Goal: Task Accomplishment & Management: Complete application form

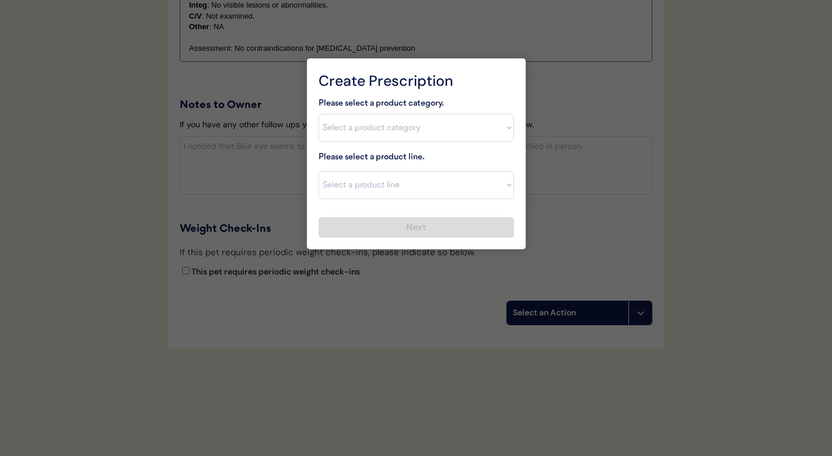
click at [542, 164] on div at bounding box center [416, 228] width 832 height 456
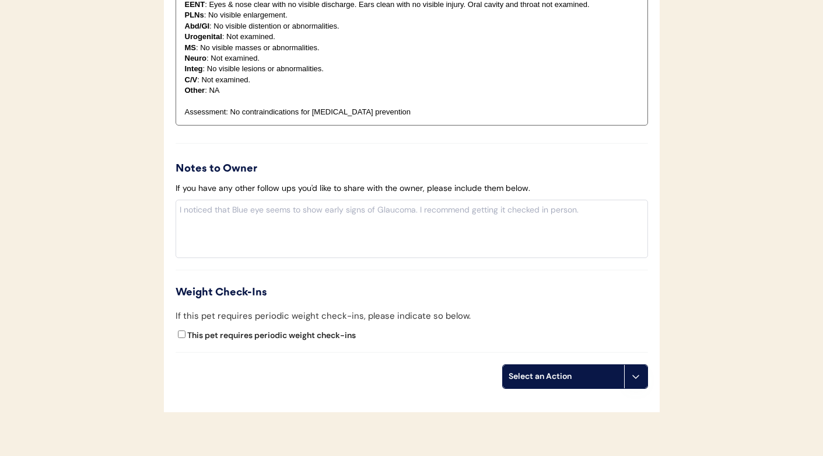
scroll to position [1336, 0]
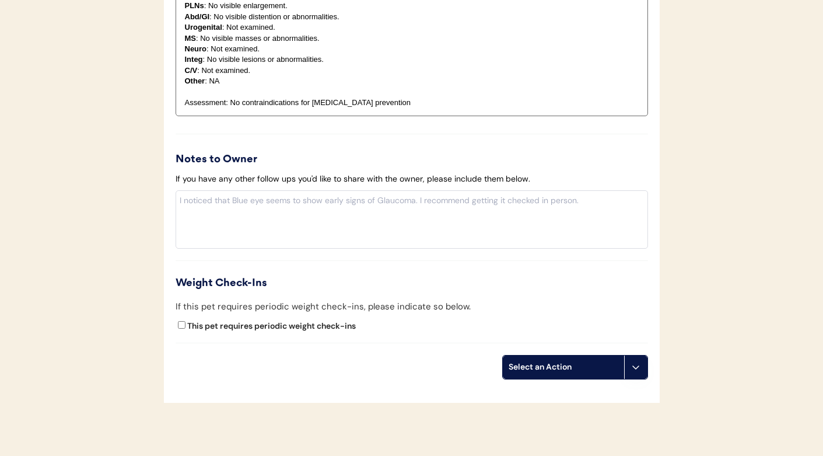
click at [547, 361] on div "Select an Action" at bounding box center [564, 367] width 110 height 12
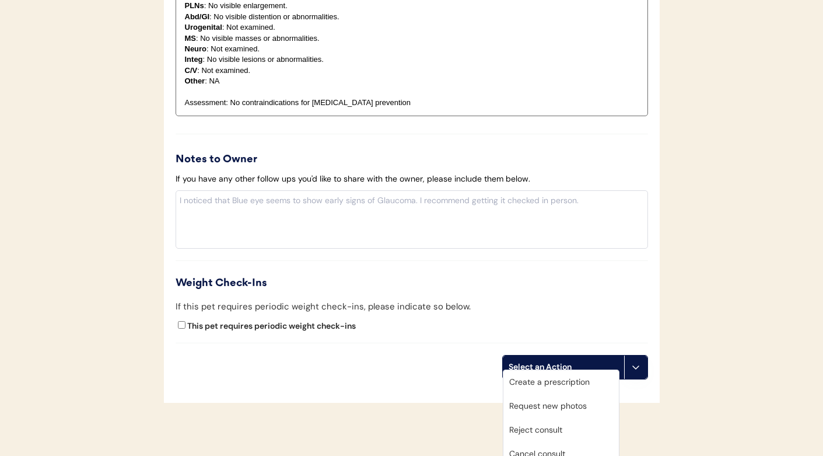
click at [544, 378] on div "Create a prescription" at bounding box center [560, 382] width 115 height 24
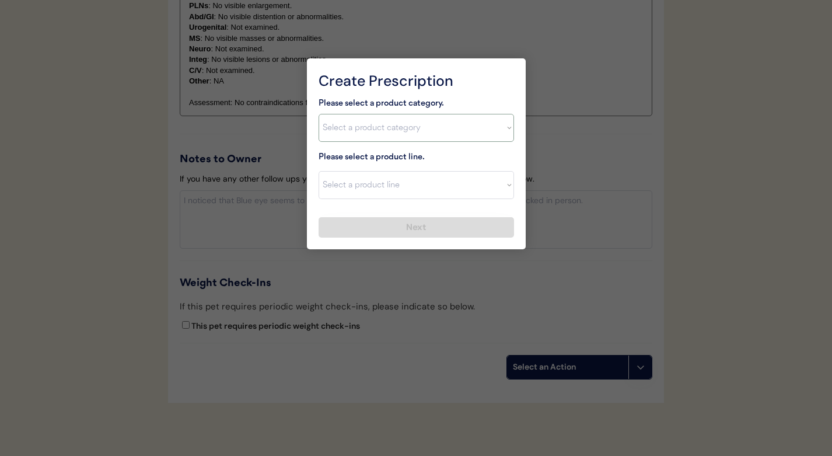
select select ""combo_parasite_prevention""
select select ""Simparica Trio""
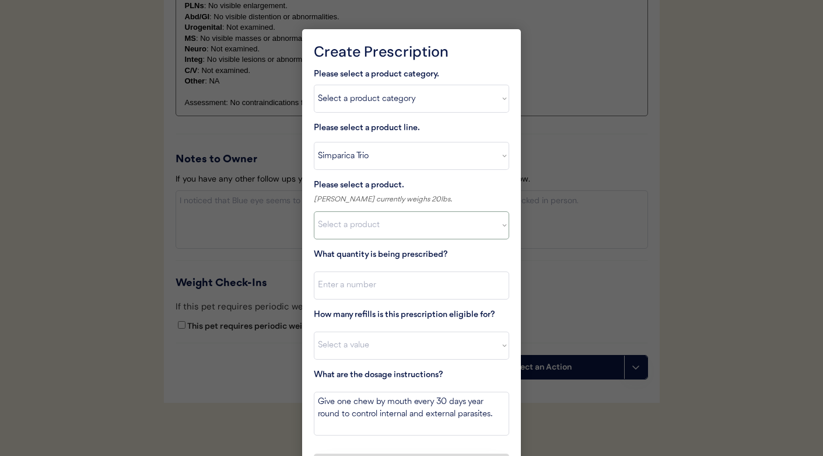
select select ""1348695171700984260__LOOKUP__1704773707524x107284382987270270""
click at [356, 279] on input "input" at bounding box center [411, 285] width 195 height 28
type input "1"
select select "11"
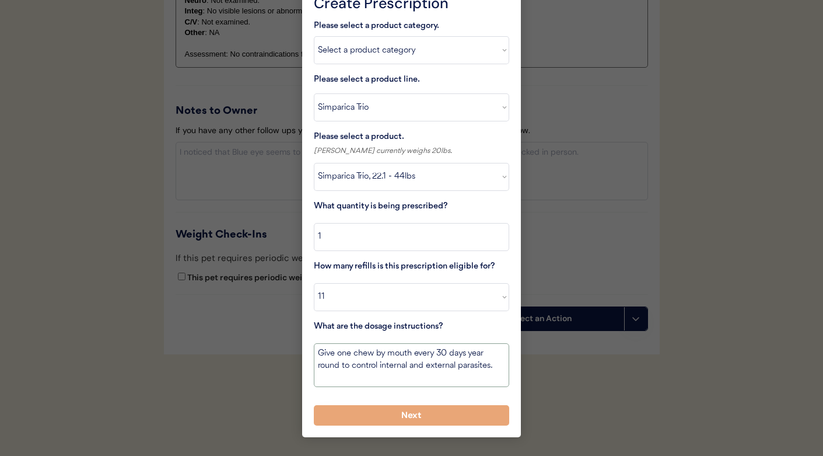
scroll to position [1390, 0]
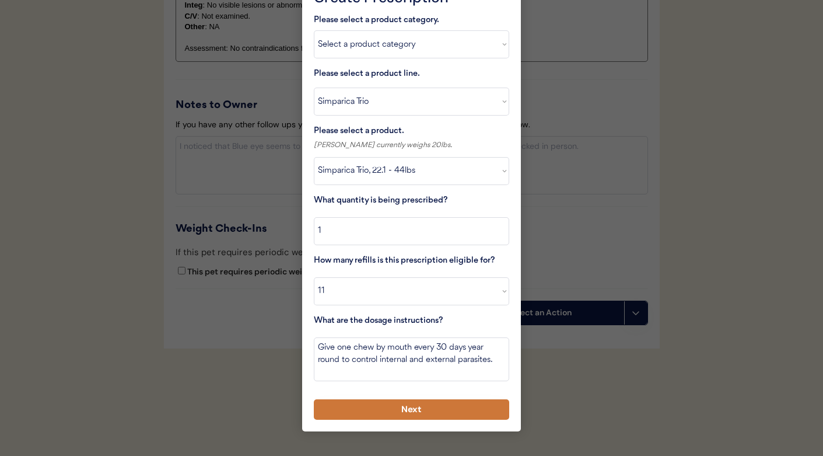
click at [450, 415] on button "Next" at bounding box center [411, 409] width 195 height 20
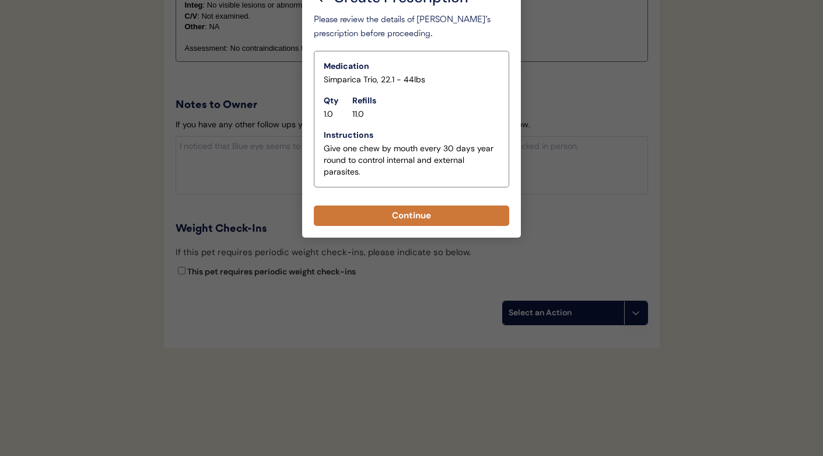
click at [369, 218] on button "Continue" at bounding box center [411, 215] width 195 height 20
select select ""PLACEHOLDER_1427118222253""
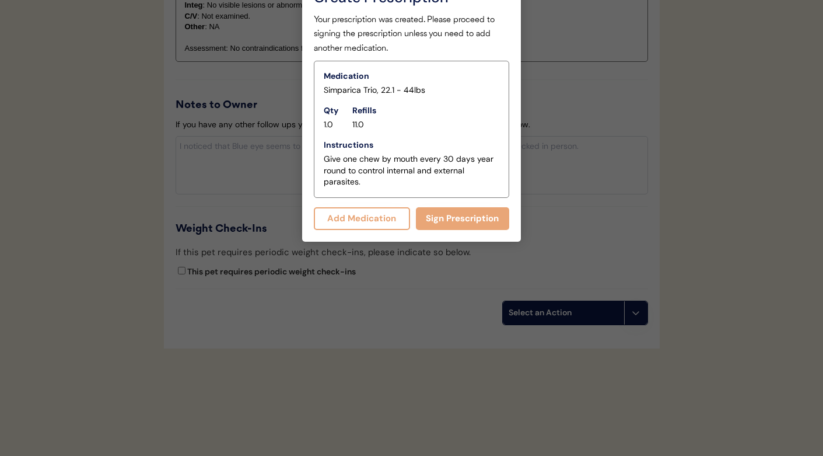
click at [369, 218] on button "Add Medication" at bounding box center [362, 218] width 96 height 23
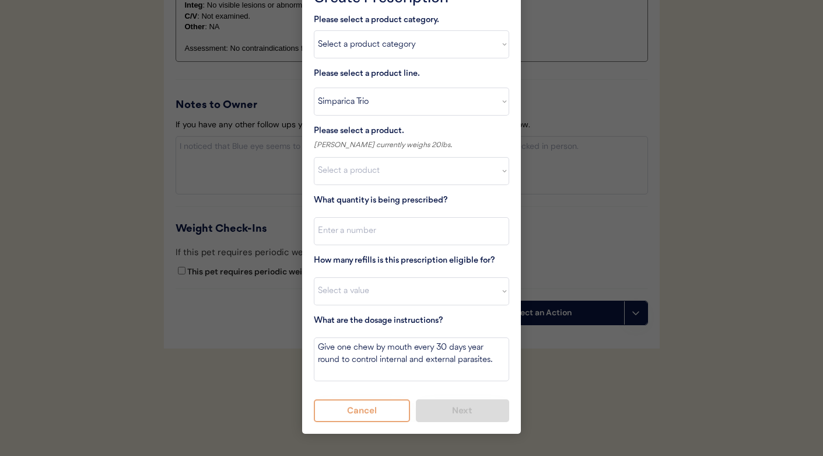
click at [388, 416] on button "Cancel" at bounding box center [362, 410] width 96 height 23
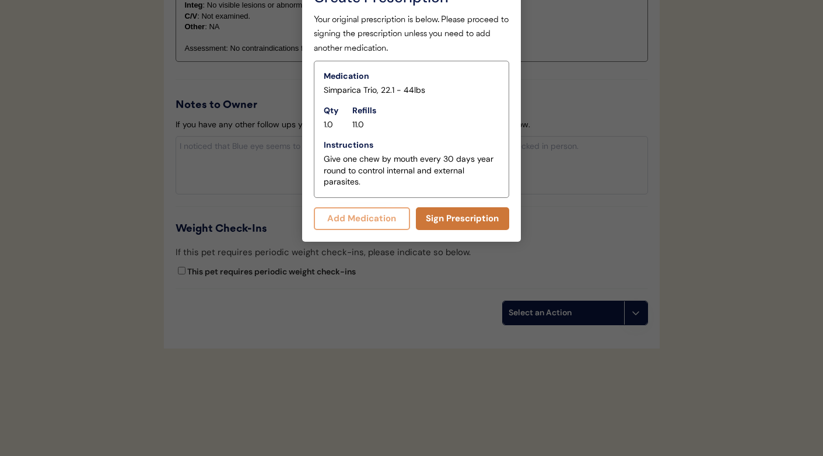
click at [438, 217] on button "Sign Prescription" at bounding box center [463, 218] width 94 height 23
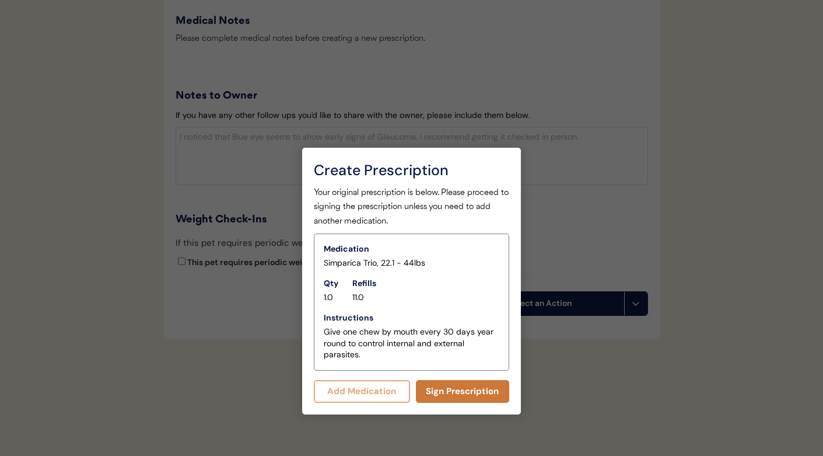
scroll to position [1211, 0]
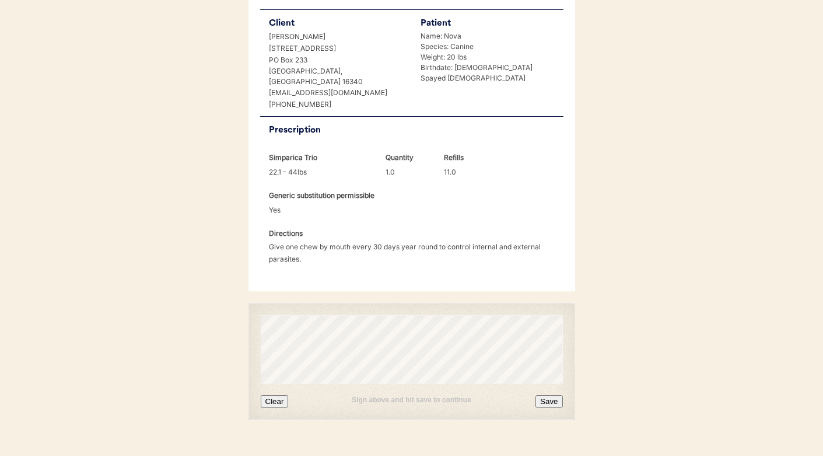
scroll to position [269, 0]
click at [279, 395] on button "Clear" at bounding box center [275, 401] width 28 height 12
click at [549, 395] on button "Save" at bounding box center [548, 401] width 27 height 12
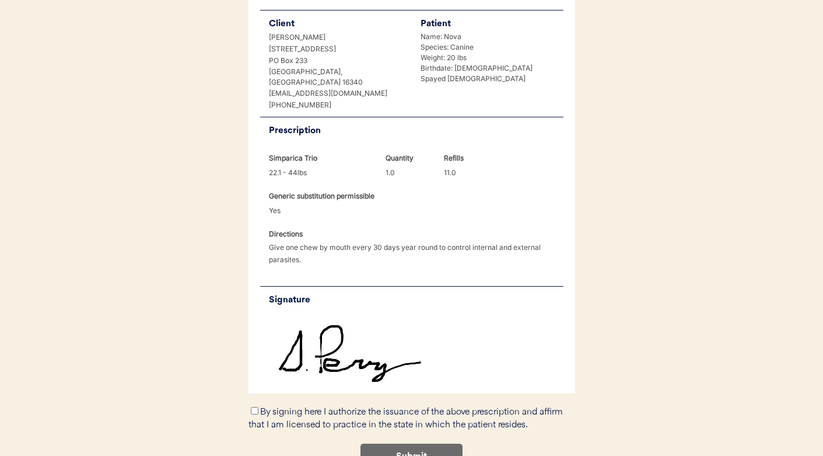
click at [255, 407] on input "By signing here I authorize the issuance of the above prescription and affirm t…" at bounding box center [255, 411] width 8 height 8
checkbox input "true"
click at [425, 443] on button "Submit" at bounding box center [411, 456] width 102 height 26
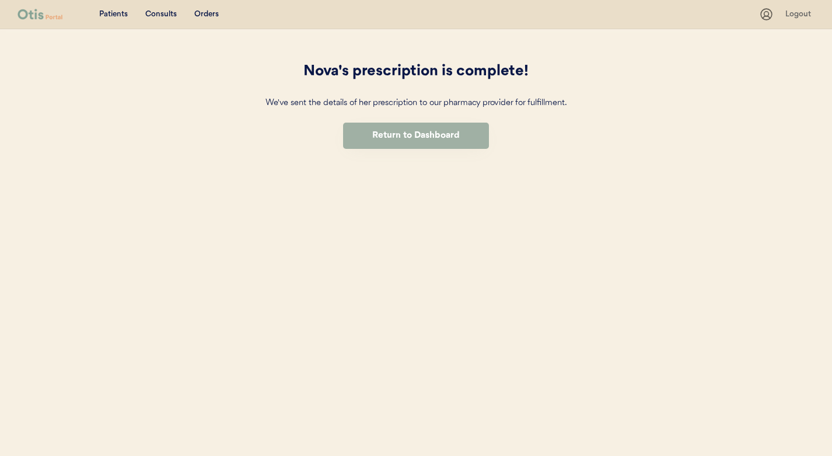
click at [411, 142] on button "Return to Dashboard" at bounding box center [416, 135] width 146 height 26
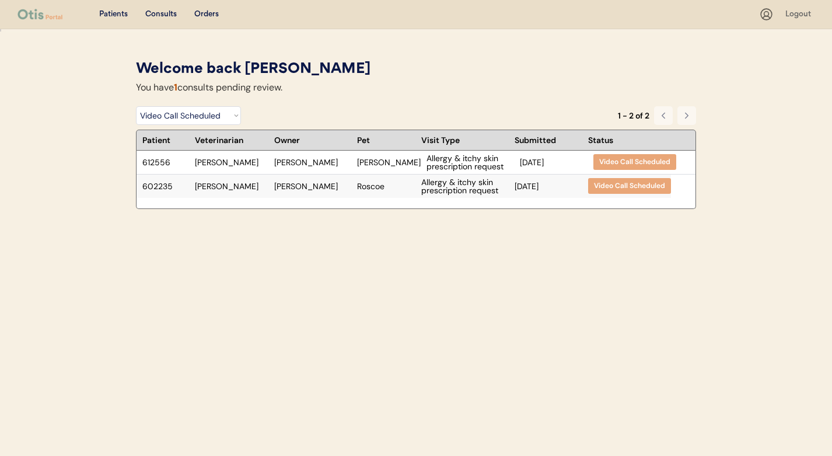
select select ""video_call_scheduled""
click at [383, 185] on div "Roscoe" at bounding box center [386, 186] width 58 height 8
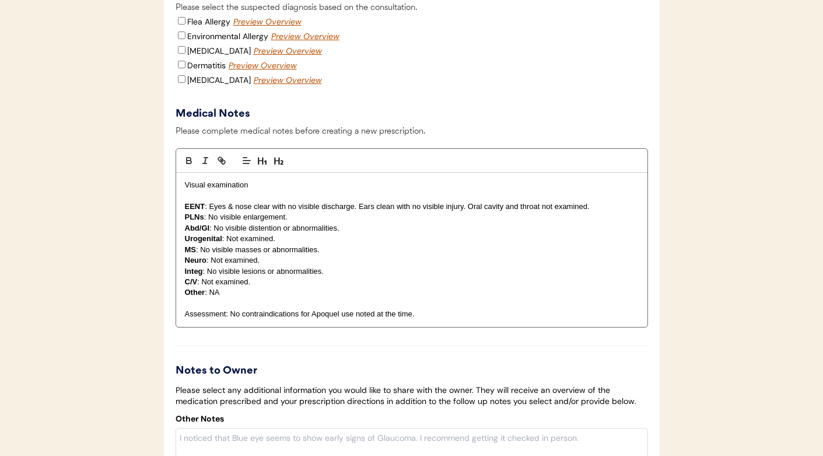
scroll to position [1468, 0]
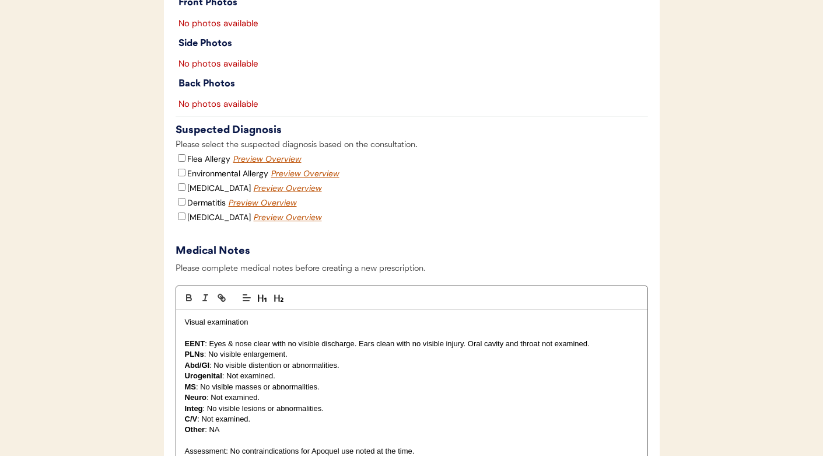
click at [184, 180] on div "Environmental Allergy" at bounding box center [222, 173] width 93 height 13
click at [178, 176] on input "Environmental Allergy" at bounding box center [182, 173] width 8 height 8
checkbox input "true"
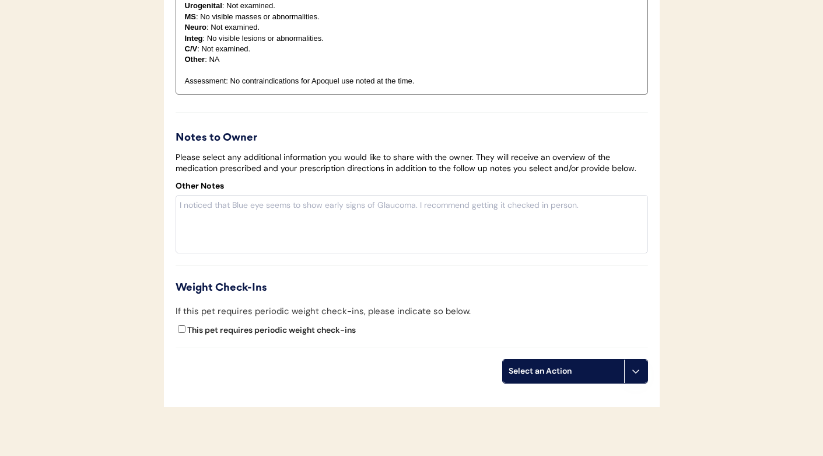
scroll to position [1846, 0]
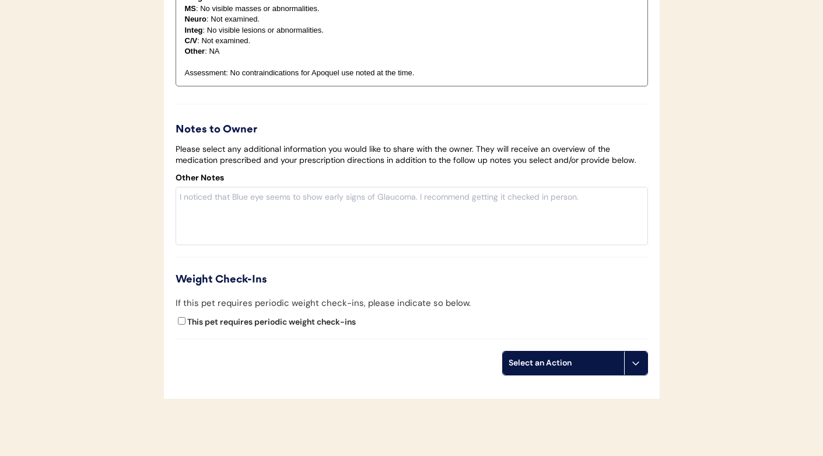
click at [524, 369] on div "Select an Action" at bounding box center [564, 363] width 110 height 12
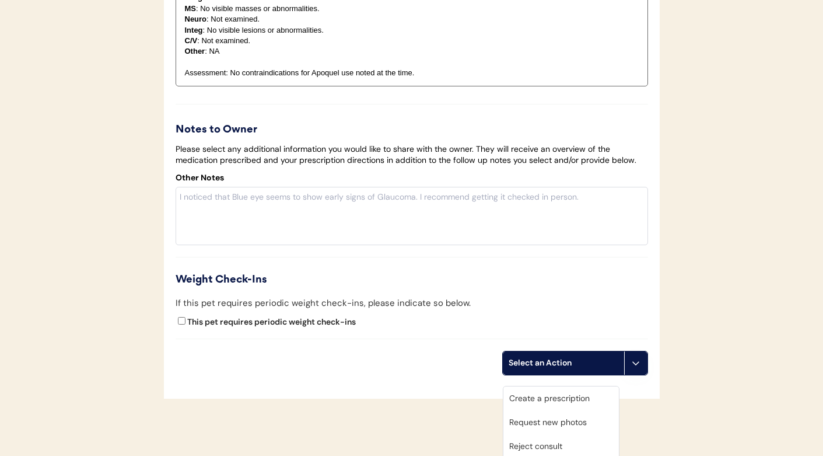
click at [533, 390] on div "Create a prescription" at bounding box center [560, 398] width 115 height 24
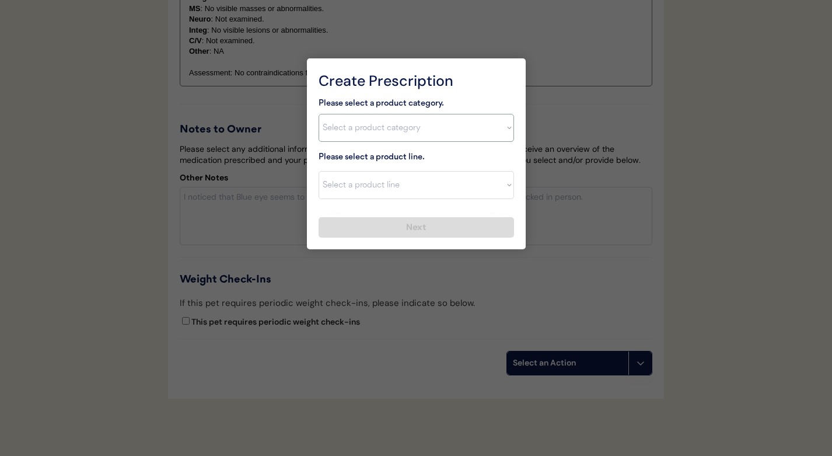
select select ""allergies""
select select ""Apoquel Tablet""
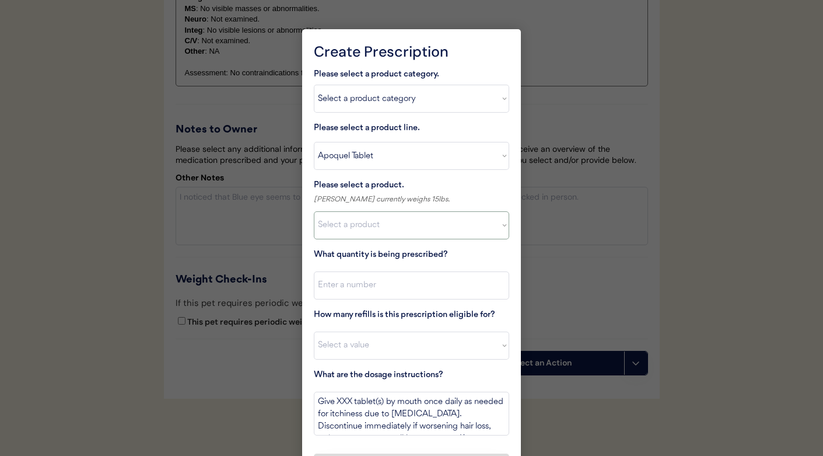
select select ""1348695171700984260__LOOKUP__1720647054592x759333479465255000""
click at [358, 284] on input "input" at bounding box center [411, 285] width 195 height 28
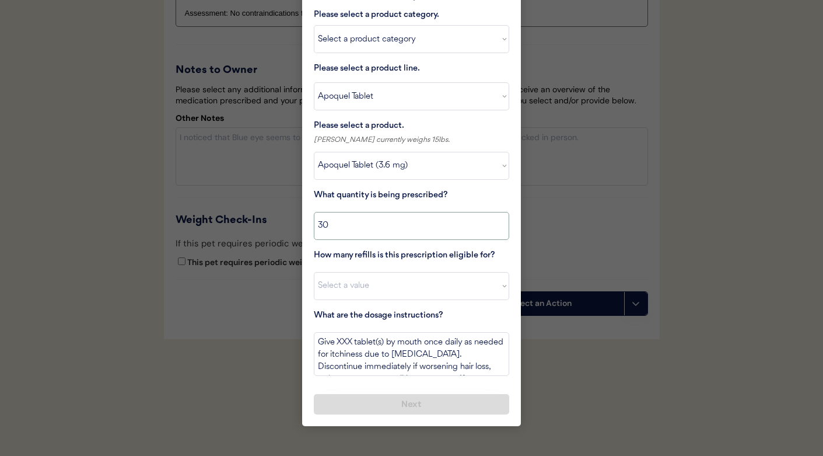
scroll to position [1916, 0]
type input "30"
click at [347, 332] on textarea "Give XXX tablet(s) by mouth once daily as needed for itchiness due to allergies…" at bounding box center [411, 354] width 195 height 44
click at [372, 332] on textarea "Give 1 tablet(s) by mouth once daily as needed for itchiness due to allergies. …" at bounding box center [411, 354] width 195 height 44
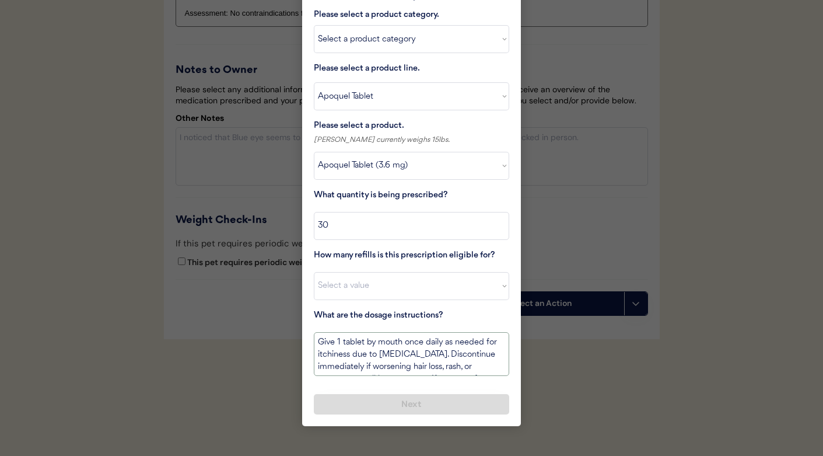
click at [418, 332] on textarea "Give 1 tablet by mouth once daily as needed for itchiness due to allergies. Dis…" at bounding box center [411, 354] width 195 height 44
click at [412, 332] on textarea "Give 1 tablet by mouth once daily as needed for itchiness due to allergies. Dis…" at bounding box center [411, 354] width 195 height 44
drag, startPoint x: 405, startPoint y: 329, endPoint x: 500, endPoint y: 454, distance: 156.9
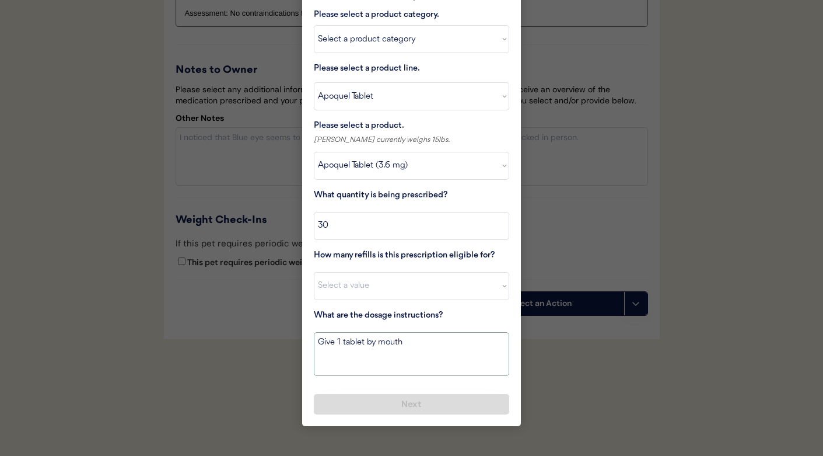
scroll to position [0, 0]
type textarea "Give 1 tablet by mouth every 12 hours for 14 days. Then give 1 tablet every 24 …"
select select "3"
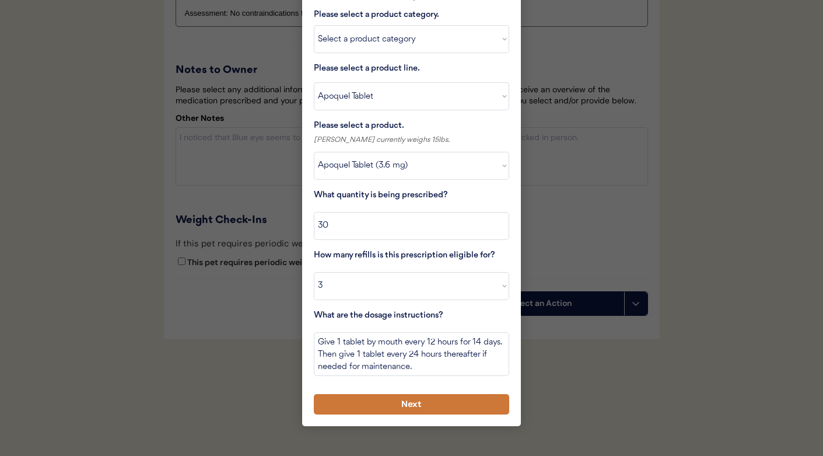
click at [377, 394] on button "Next" at bounding box center [411, 404] width 195 height 20
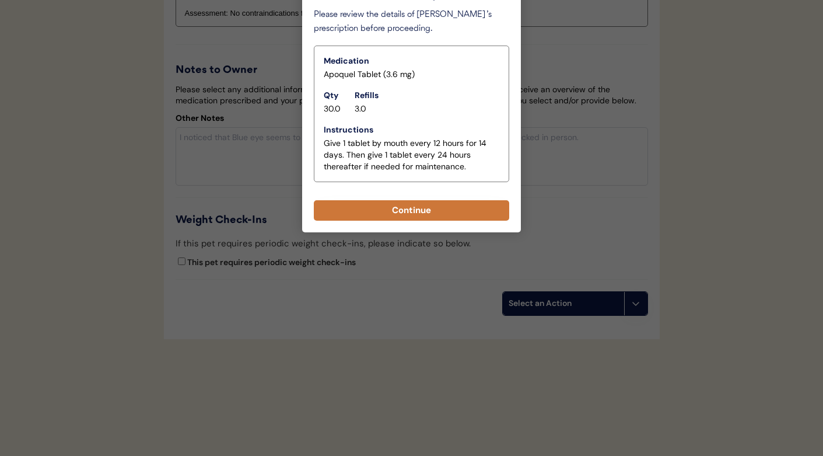
click at [388, 200] on button "Continue" at bounding box center [411, 210] width 195 height 20
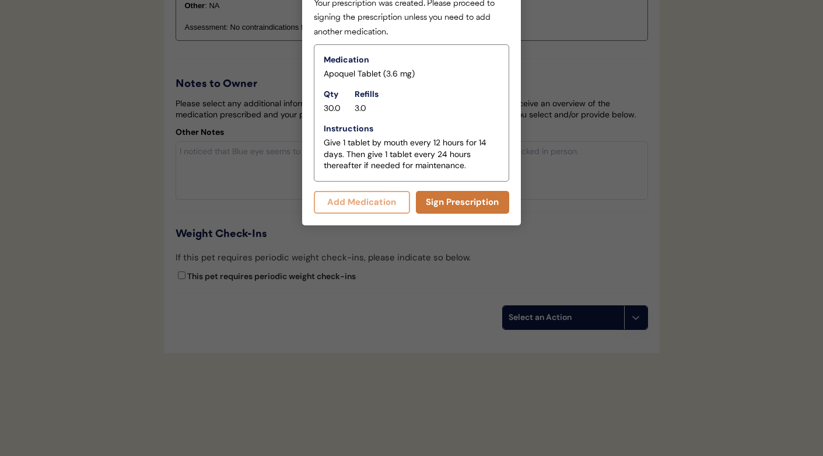
click at [449, 197] on button "Sign Prescription" at bounding box center [463, 202] width 94 height 23
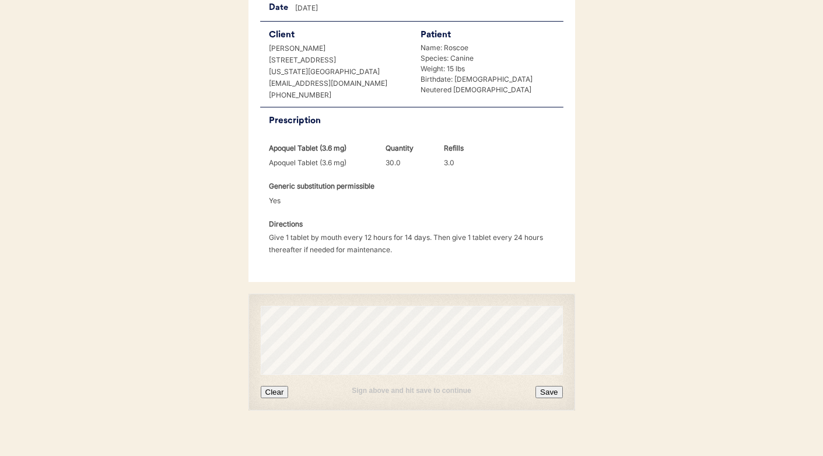
scroll to position [257, 0]
click at [274, 386] on button "Clear" at bounding box center [275, 392] width 28 height 12
click at [542, 386] on button "Save" at bounding box center [548, 392] width 27 height 12
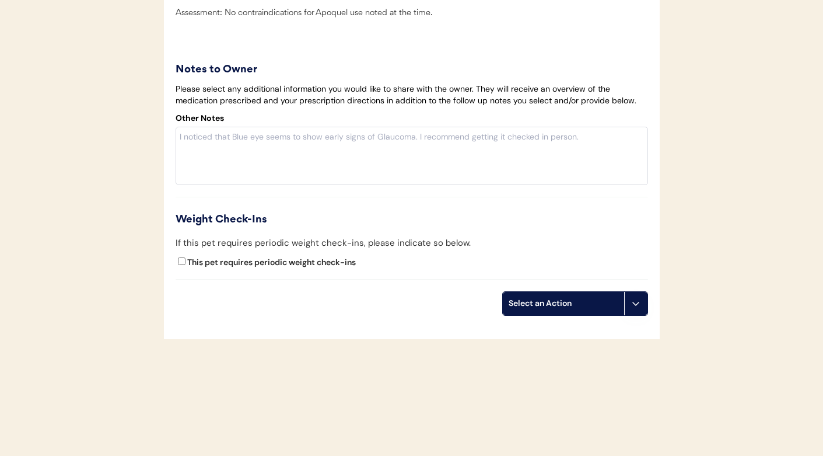
scroll to position [1931, 0]
click at [555, 308] on div "Select an Action" at bounding box center [564, 303] width 110 height 12
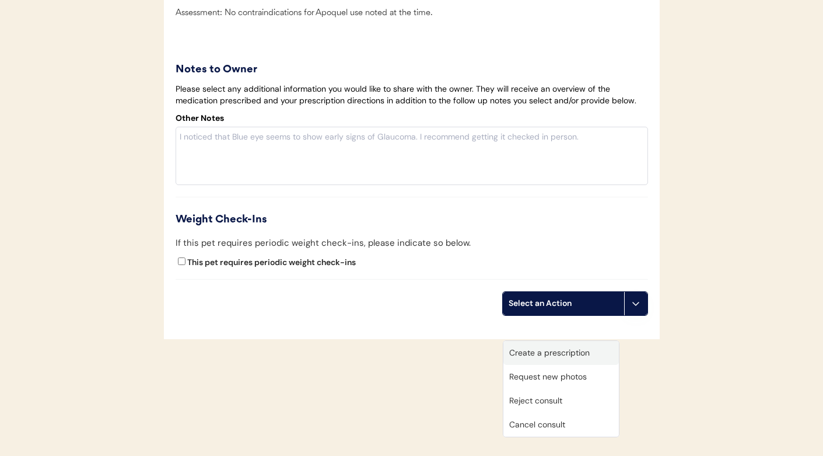
click at [549, 341] on div "Create a prescription" at bounding box center [560, 353] width 115 height 24
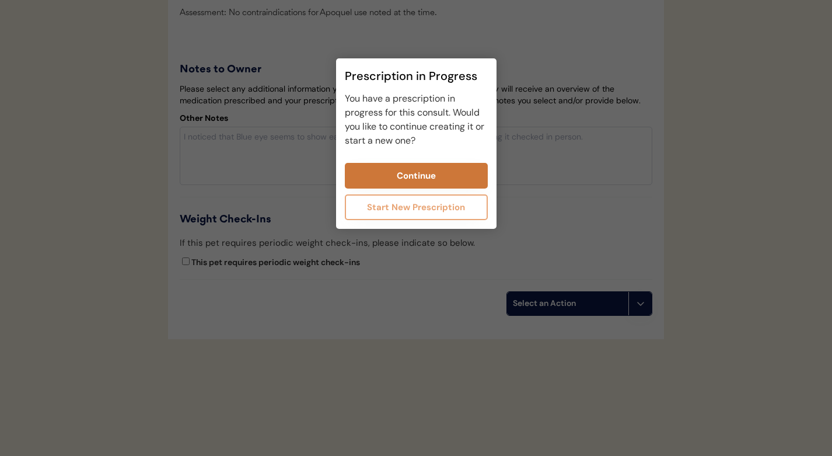
click at [414, 178] on button "Continue" at bounding box center [416, 176] width 143 height 26
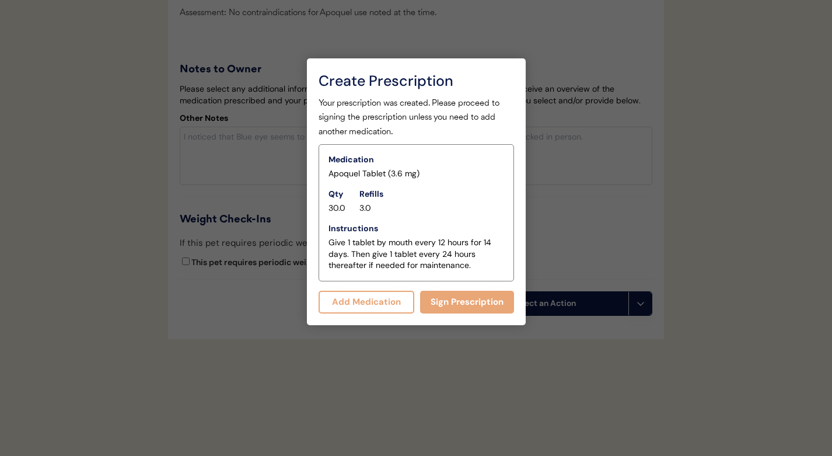
click at [390, 298] on button "Add Medication" at bounding box center [366, 301] width 96 height 23
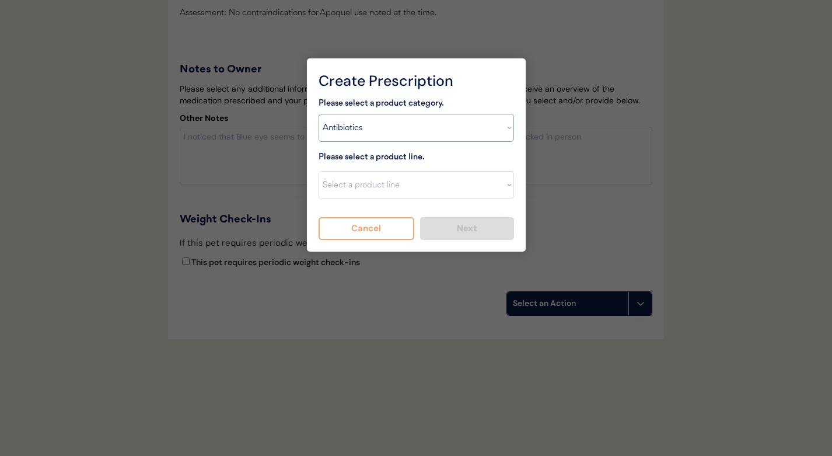
select select ""[MEDICAL_DATA]""
select select ""MiconaHex+Triz Mousse""
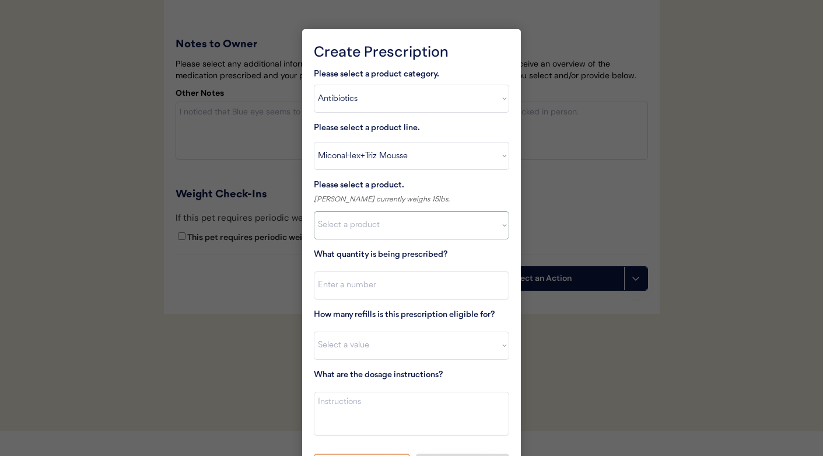
select select ""1348695171700984260__LOOKUP__1744753331414x163137184766748400""
click at [373, 288] on input "input" at bounding box center [411, 285] width 195 height 28
type input "1"
select select "2"
click at [361, 408] on textarea at bounding box center [411, 413] width 195 height 44
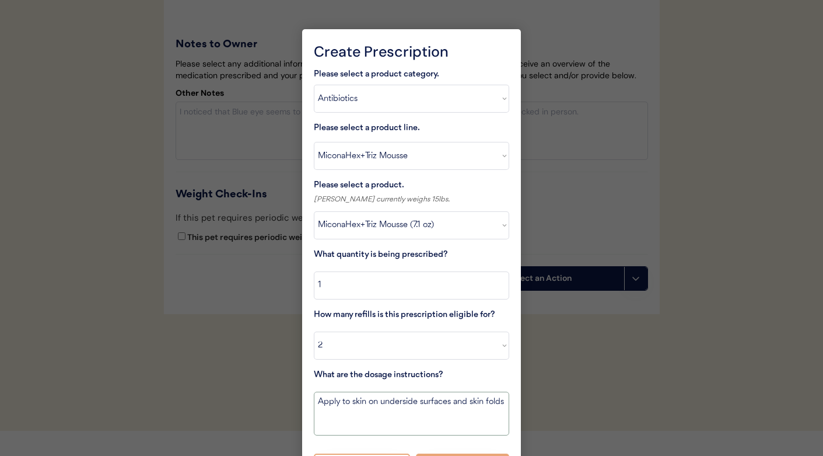
click at [454, 400] on textarea "Apply to skin on underside surfaces and skin folds" at bounding box center [411, 413] width 195 height 44
click at [433, 418] on textarea "Apply to skin on underside surfaces of body and skin folds" at bounding box center [411, 413] width 195 height 44
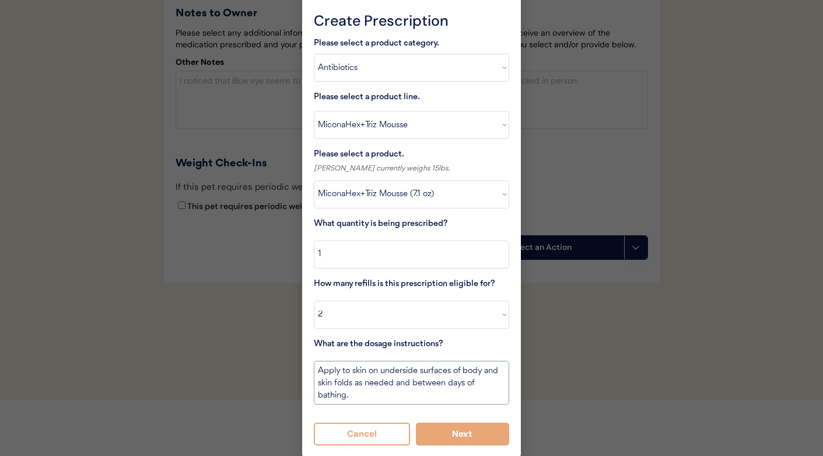
type textarea "Apply to skin on underside surfaces of body and skin folds as needed and betwee…"
click at [447, 424] on button "Next" at bounding box center [463, 433] width 94 height 23
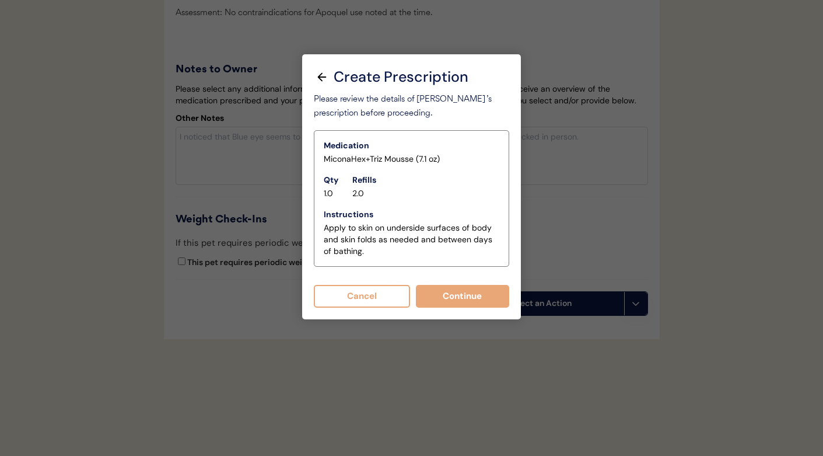
click at [430, 285] on button "Continue" at bounding box center [463, 296] width 94 height 23
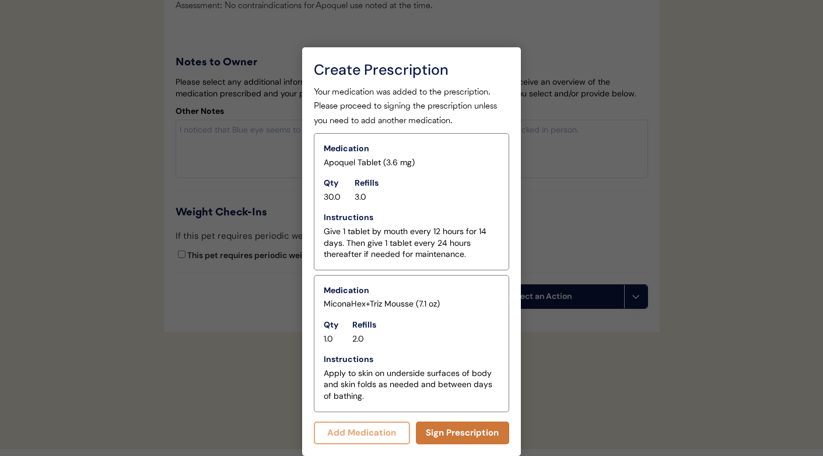
click at [431, 421] on button "Sign Prescription" at bounding box center [463, 432] width 94 height 23
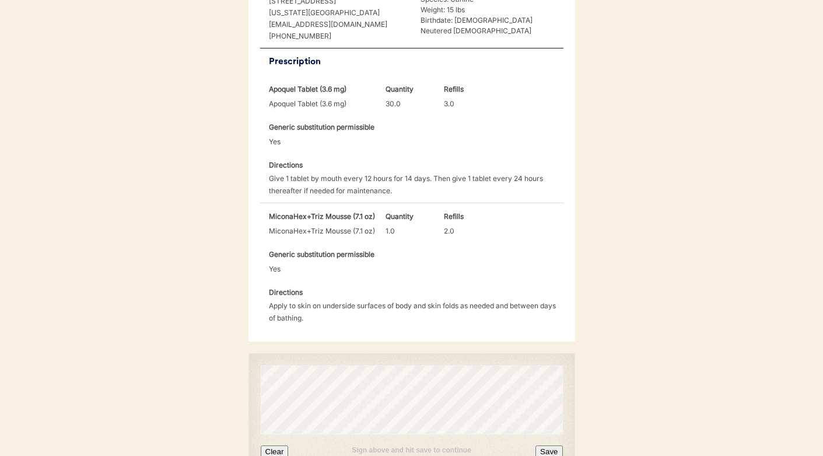
scroll to position [339, 0]
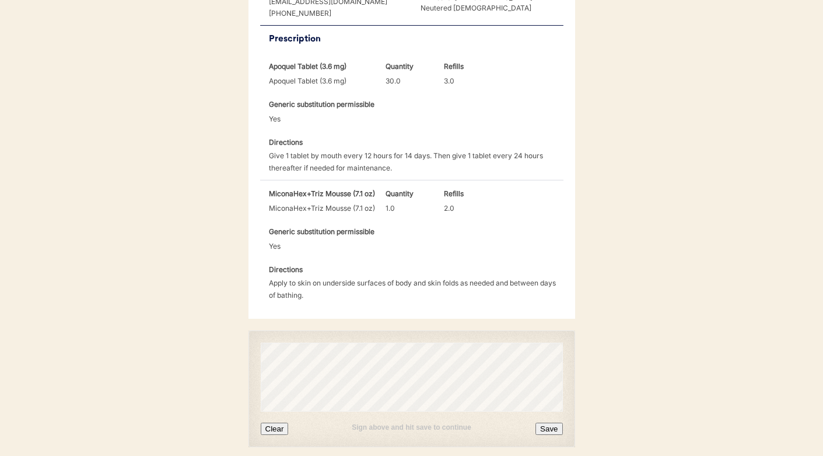
click at [275, 422] on button "Clear" at bounding box center [275, 428] width 28 height 12
click at [551, 422] on button "Save" at bounding box center [548, 428] width 27 height 12
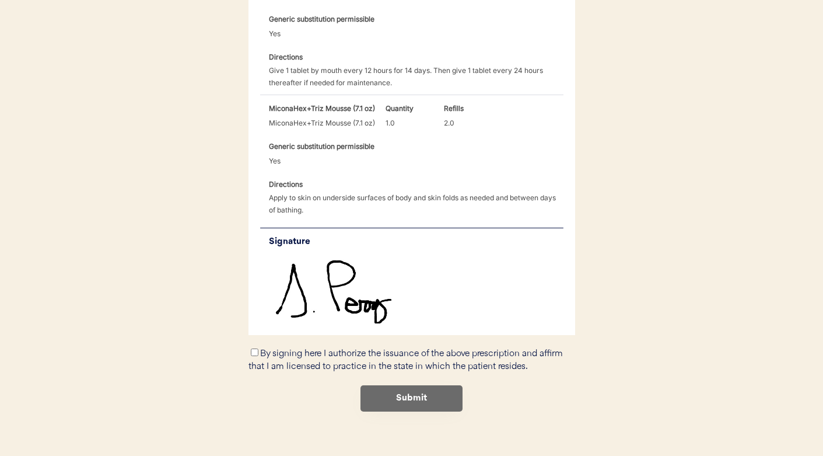
scroll to position [424, 0]
click at [280, 349] on label "By signing here I authorize the issuance of the above prescription and affirm t…" at bounding box center [405, 360] width 314 height 23
click at [258, 349] on input "By signing here I authorize the issuance of the above prescription and affirm t…" at bounding box center [255, 353] width 8 height 8
checkbox input "true"
click at [394, 386] on button "Submit" at bounding box center [411, 399] width 102 height 26
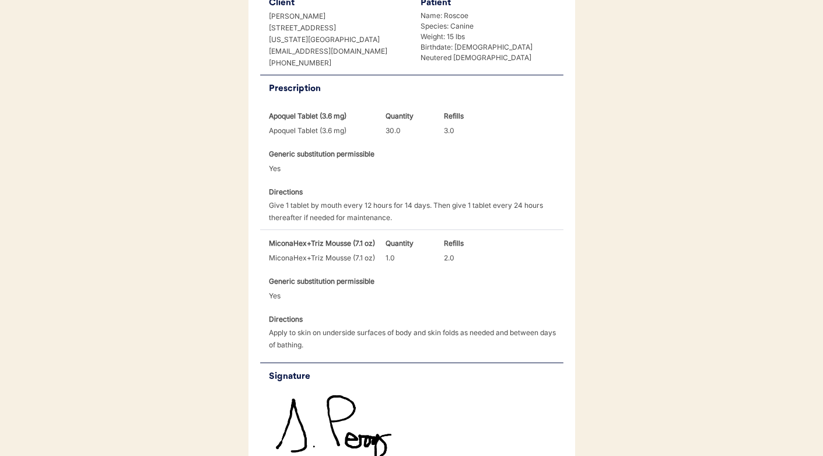
scroll to position [291, 0]
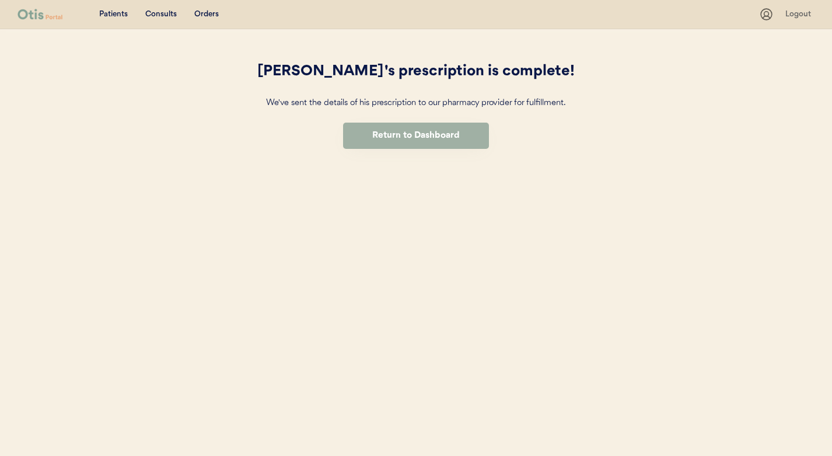
click at [383, 145] on button "Return to Dashboard" at bounding box center [416, 135] width 146 height 26
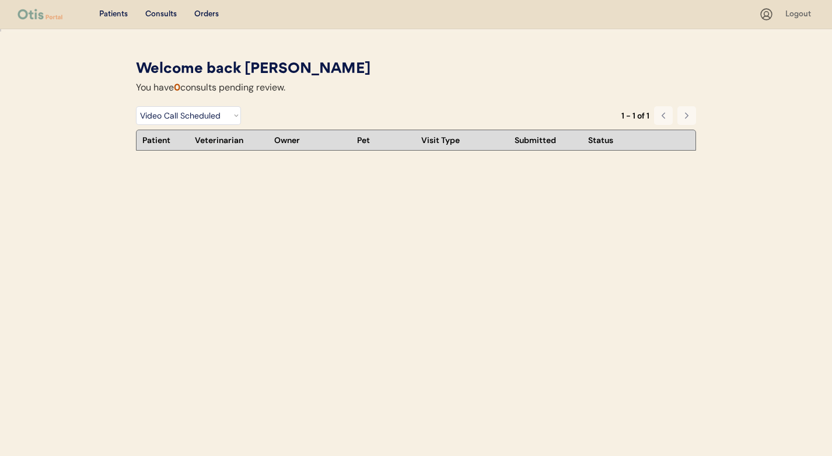
select select ""video_call_scheduled""
